Goal: Information Seeking & Learning: Learn about a topic

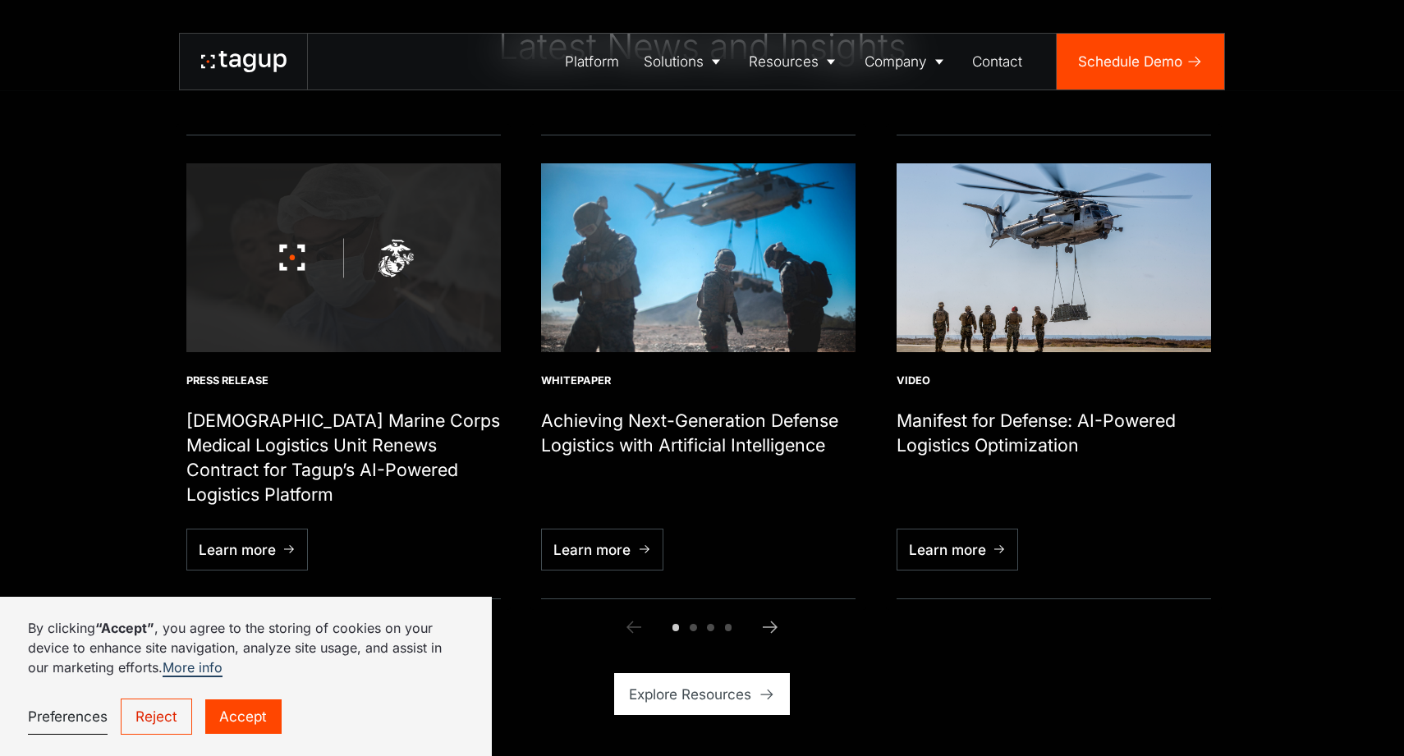
scroll to position [5714, 0]
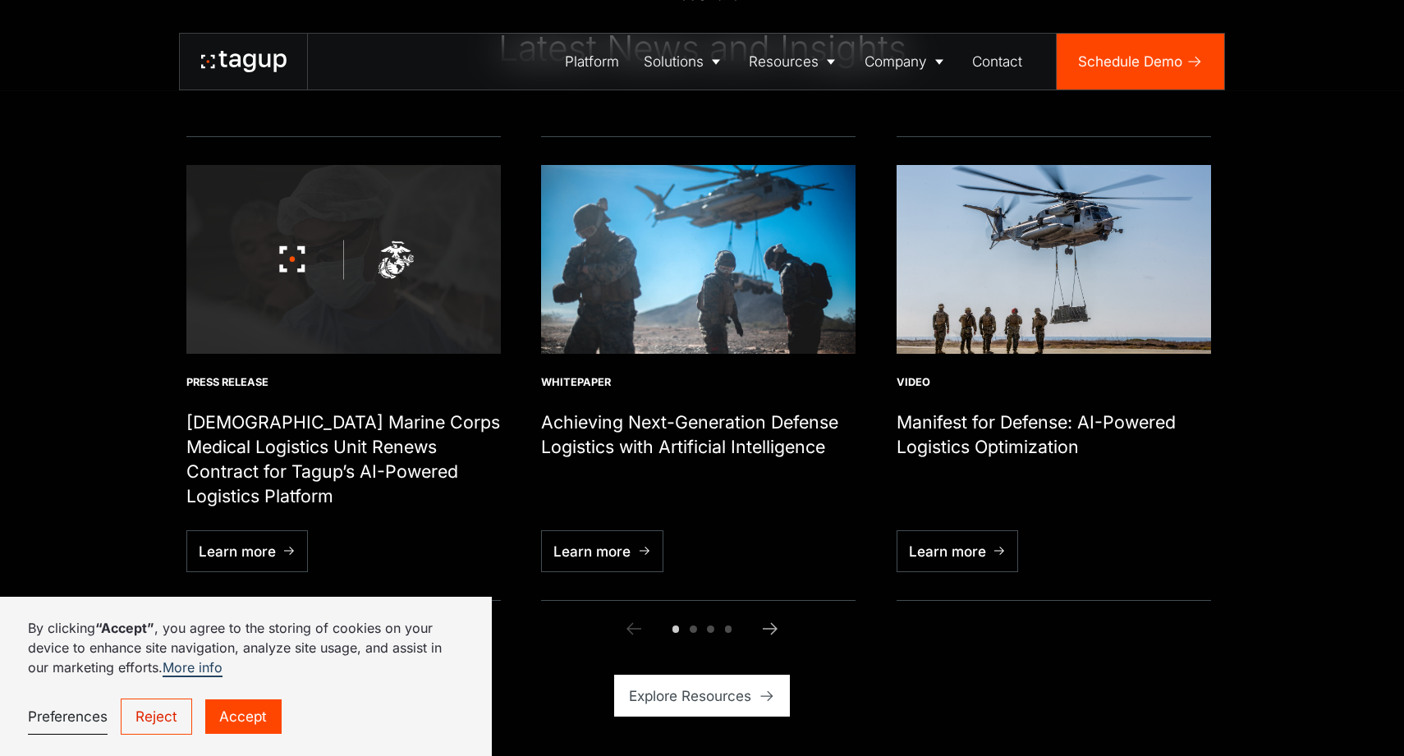
click at [241, 717] on link "Accept" at bounding box center [243, 717] width 76 height 35
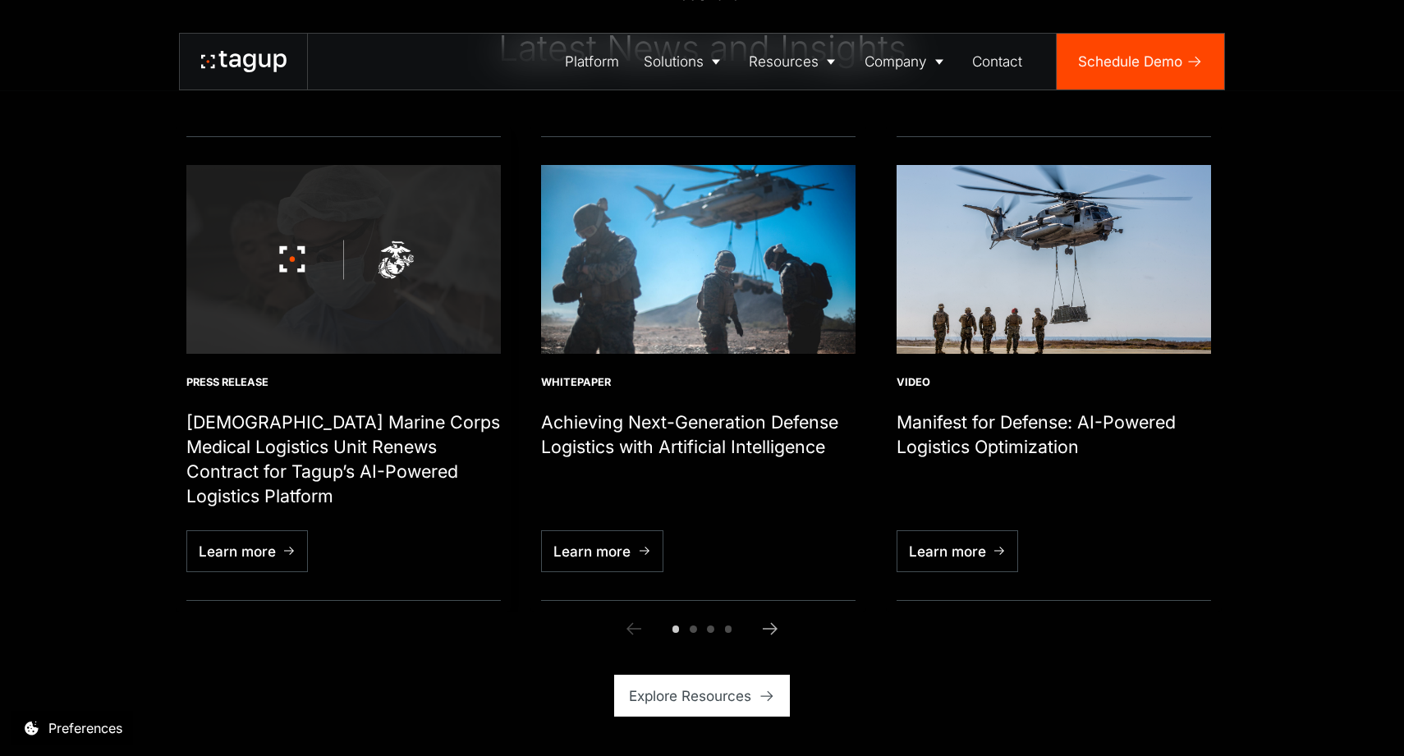
click at [336, 232] on img "1 / 6" at bounding box center [343, 259] width 315 height 189
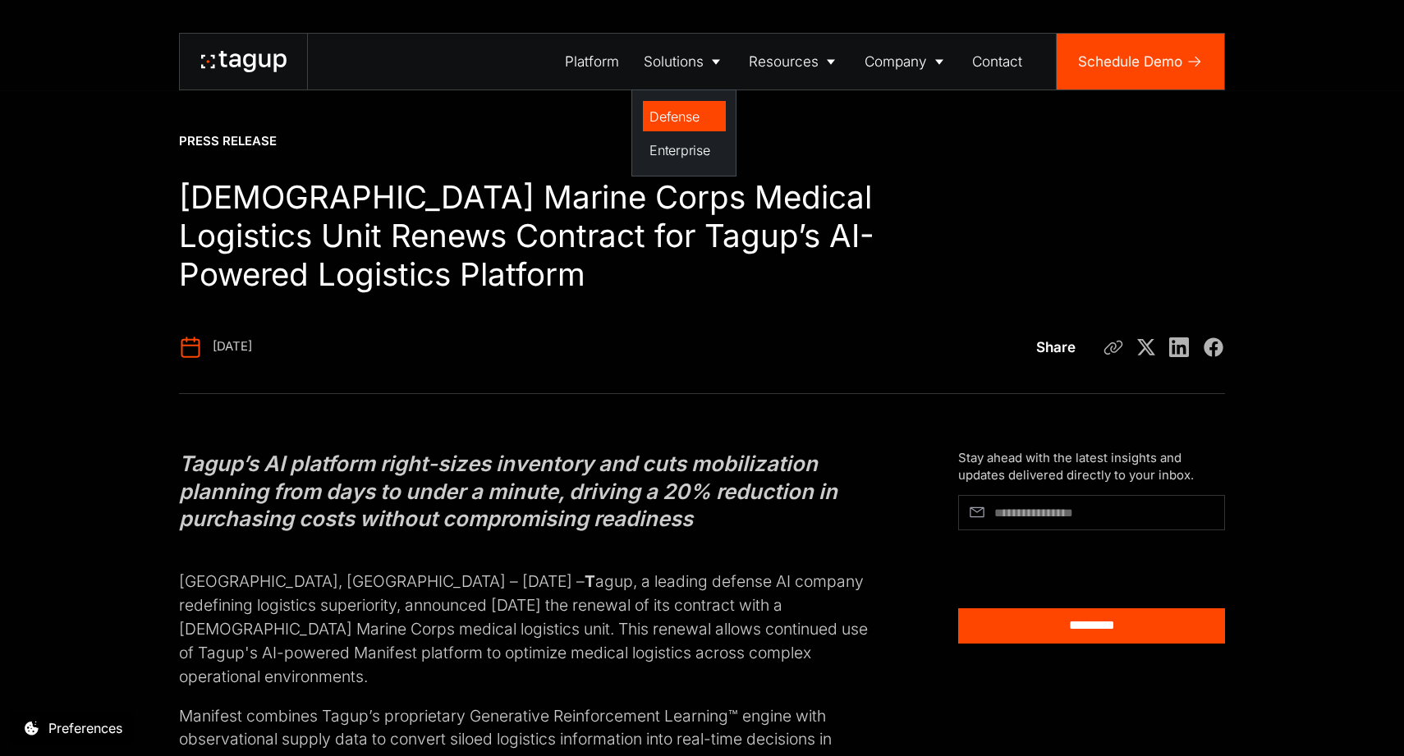
click at [678, 109] on div "Defense" at bounding box center [684, 117] width 69 height 20
